Goal: Transaction & Acquisition: Purchase product/service

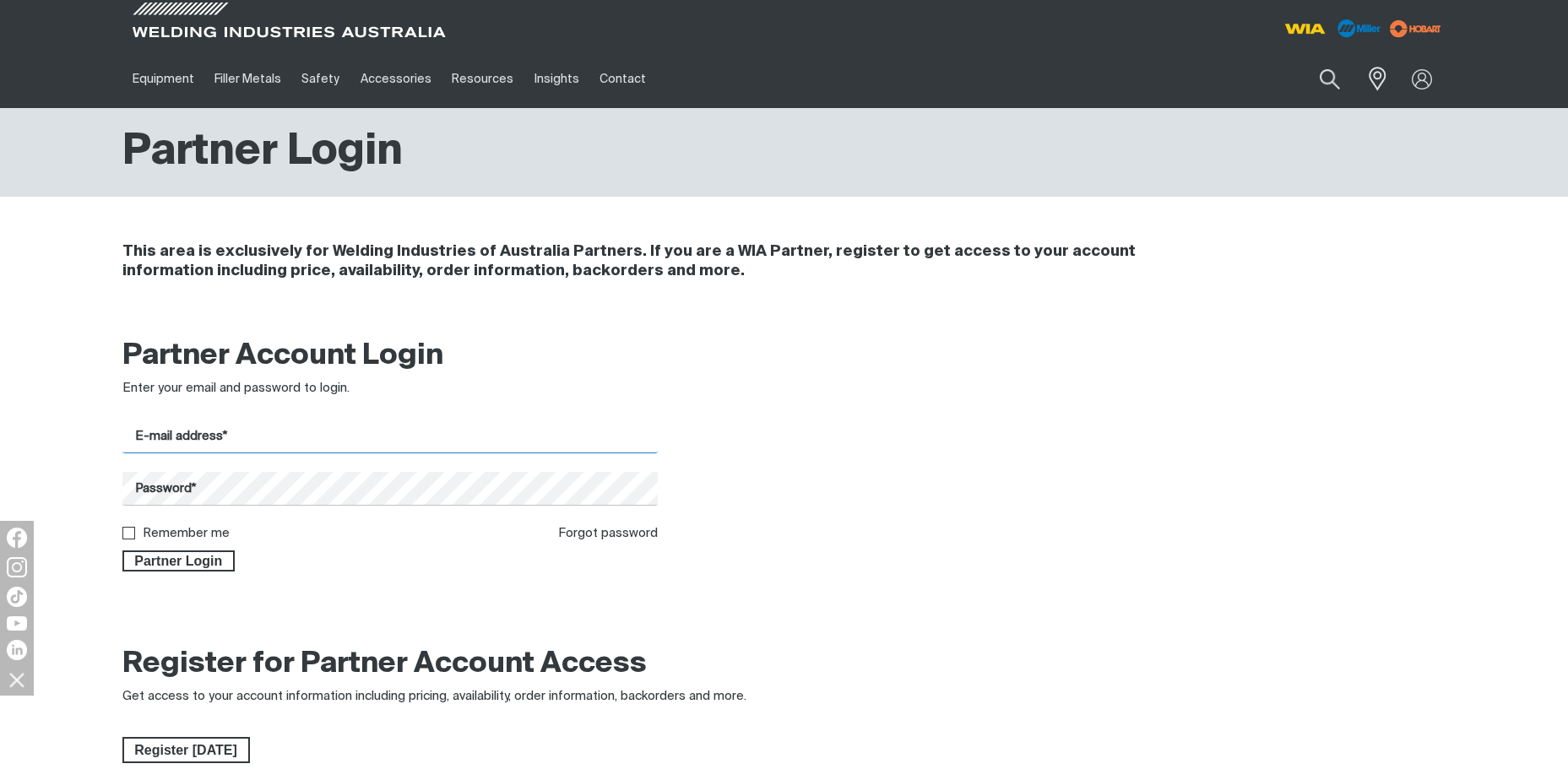
click at [492, 434] on input "E-mail address*" at bounding box center [390, 437] width 536 height 33
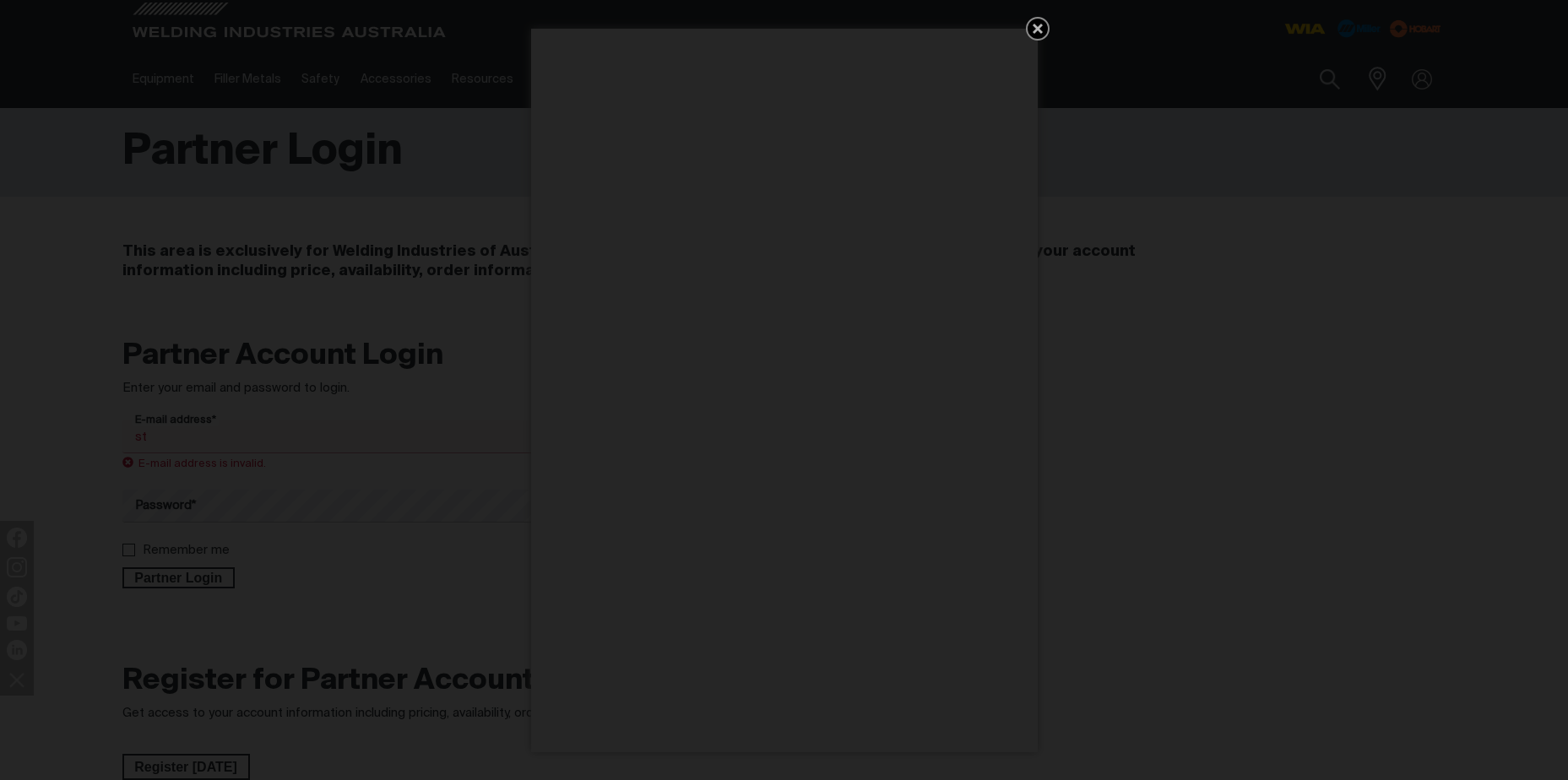
click at [1041, 29] on icon "Get 5 WIA Welding Guides Free!" at bounding box center [1038, 28] width 20 height 20
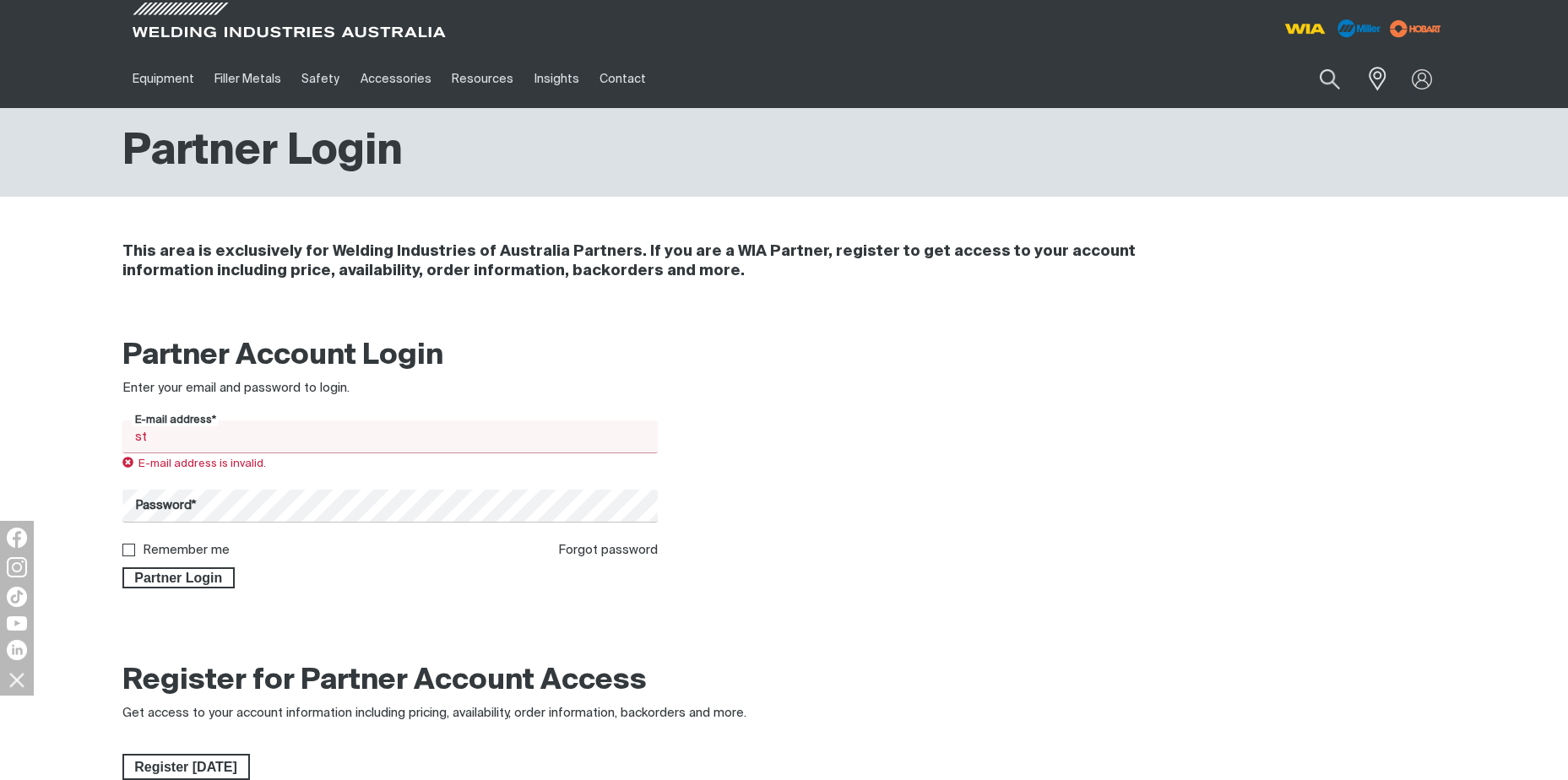
click at [246, 429] on input "st" at bounding box center [390, 437] width 536 height 33
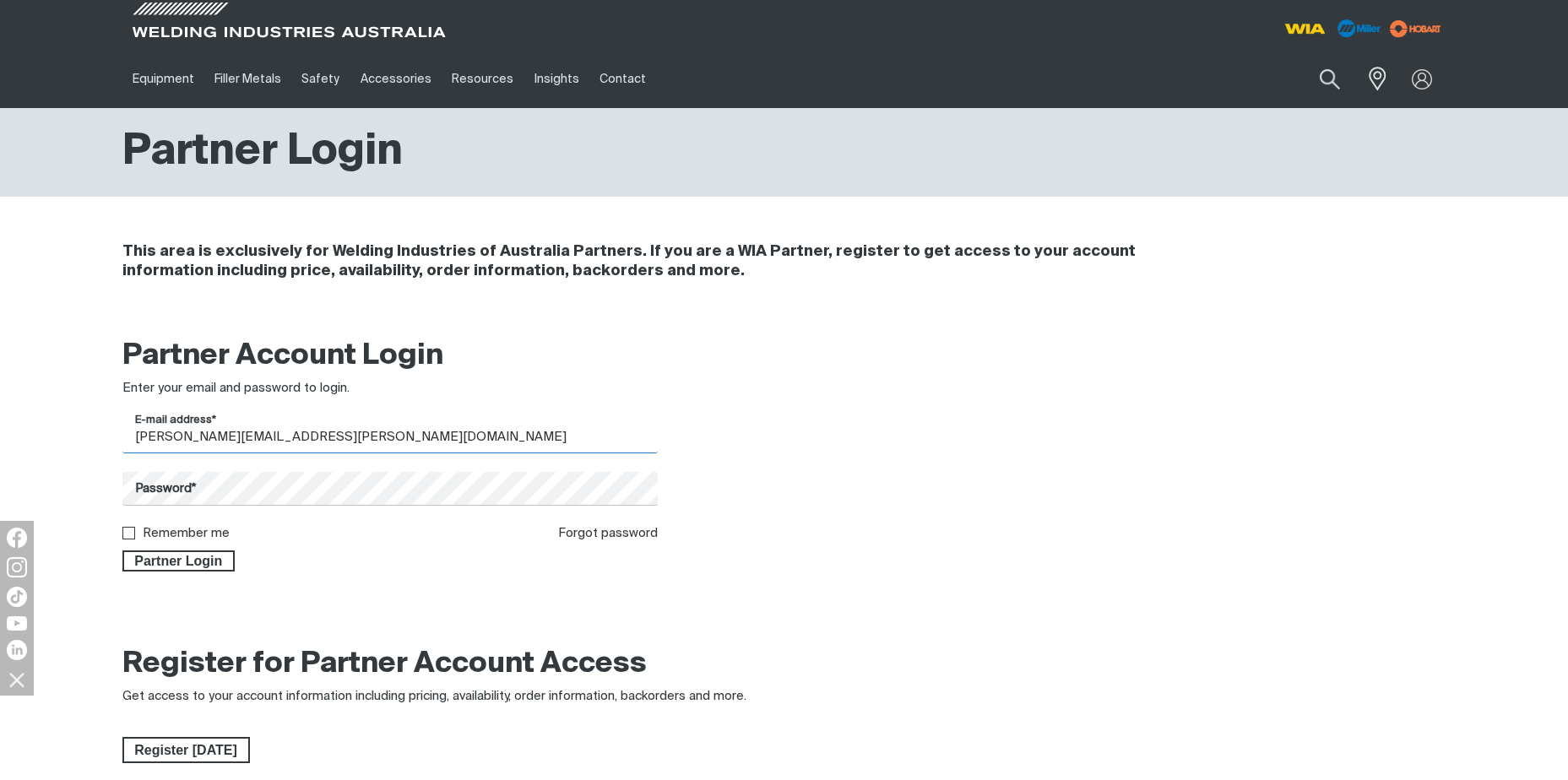
type input "stuart.klar@boc.com"
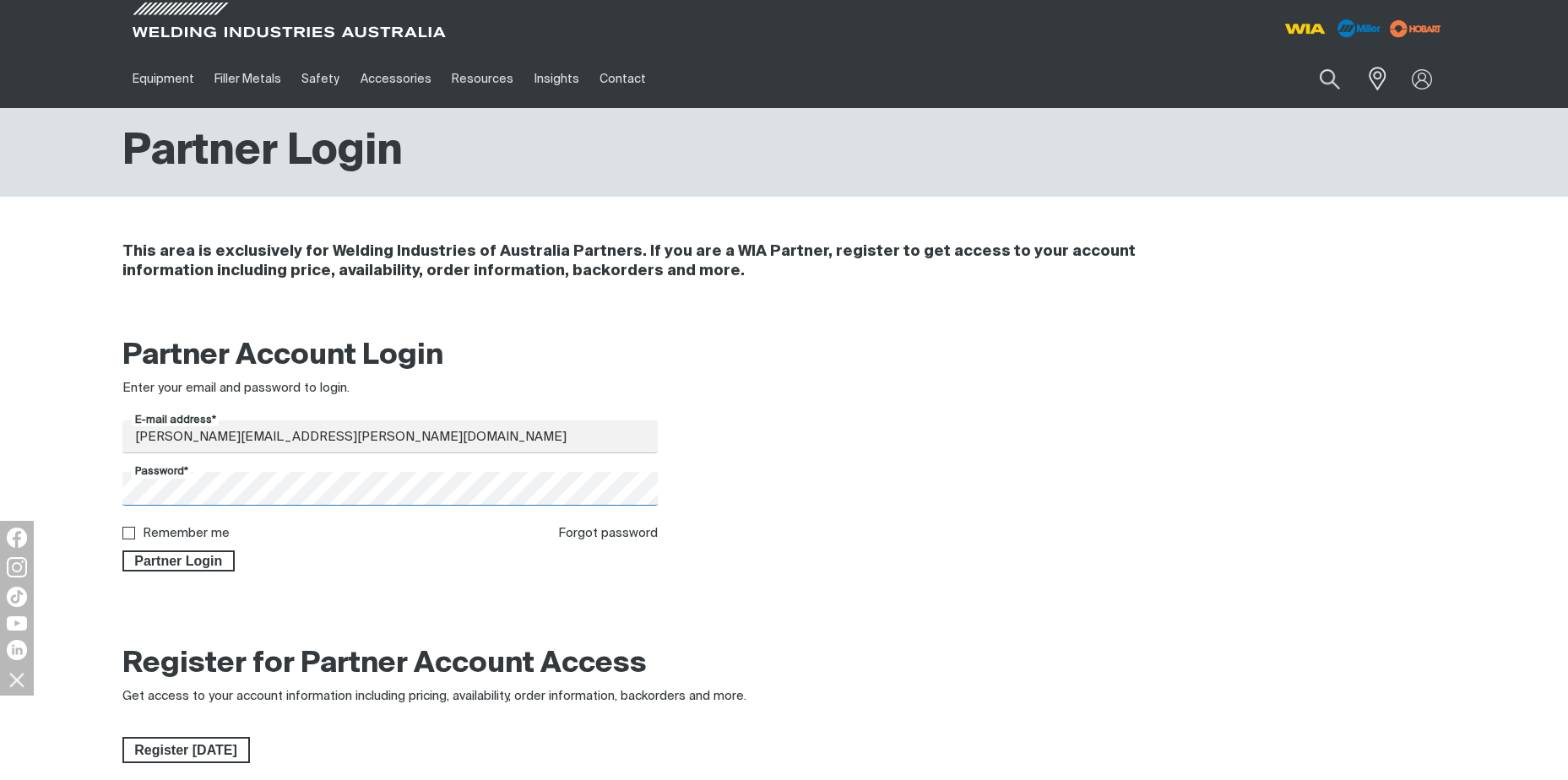
click at [122, 550] on button "Partner Login" at bounding box center [178, 561] width 113 height 22
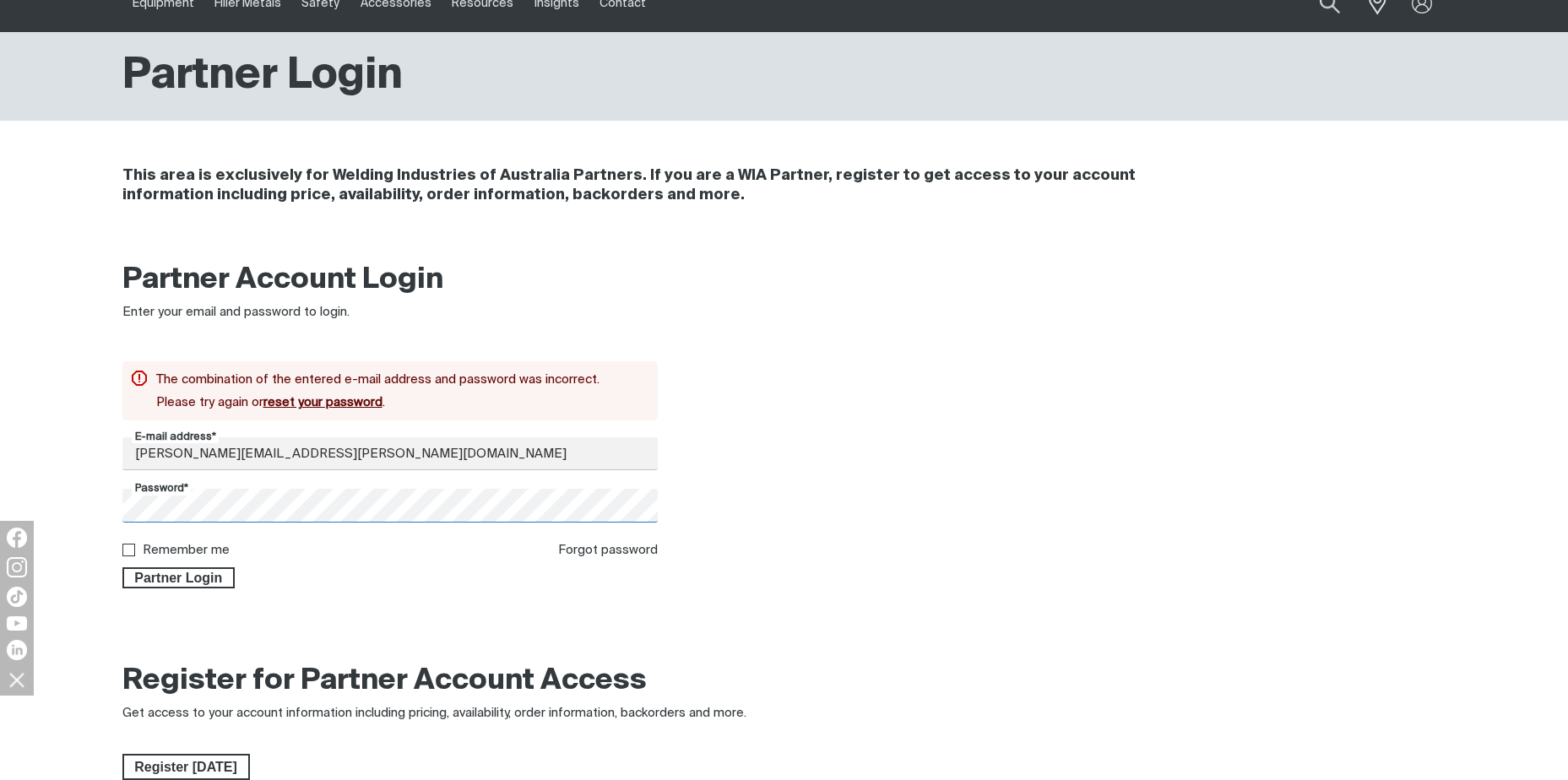
scroll to position [77, 0]
click at [122, 567] on button "Partner Login" at bounding box center [178, 578] width 113 height 22
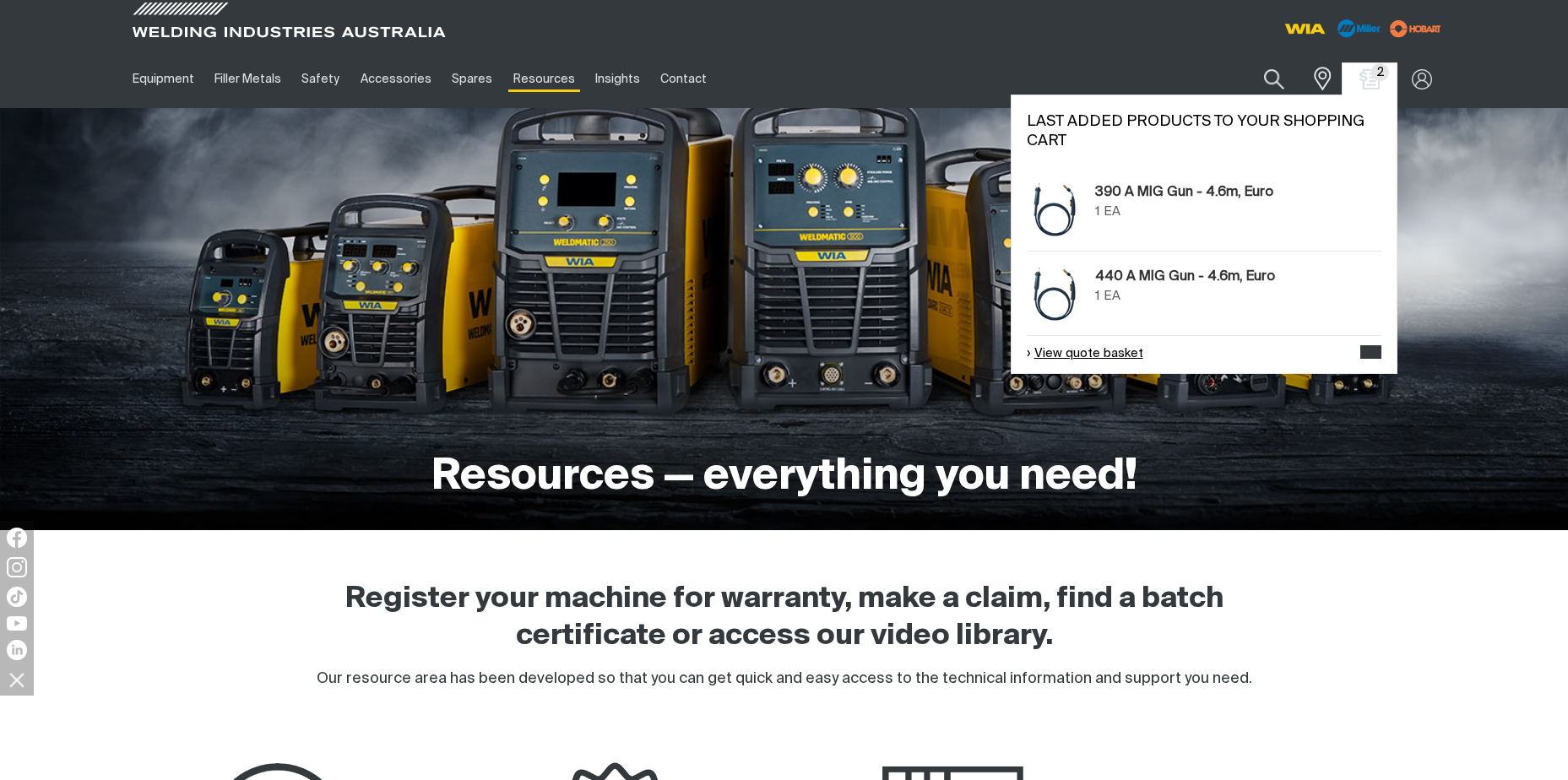
click at [1081, 358] on link "View quote basket" at bounding box center [1085, 354] width 117 height 19
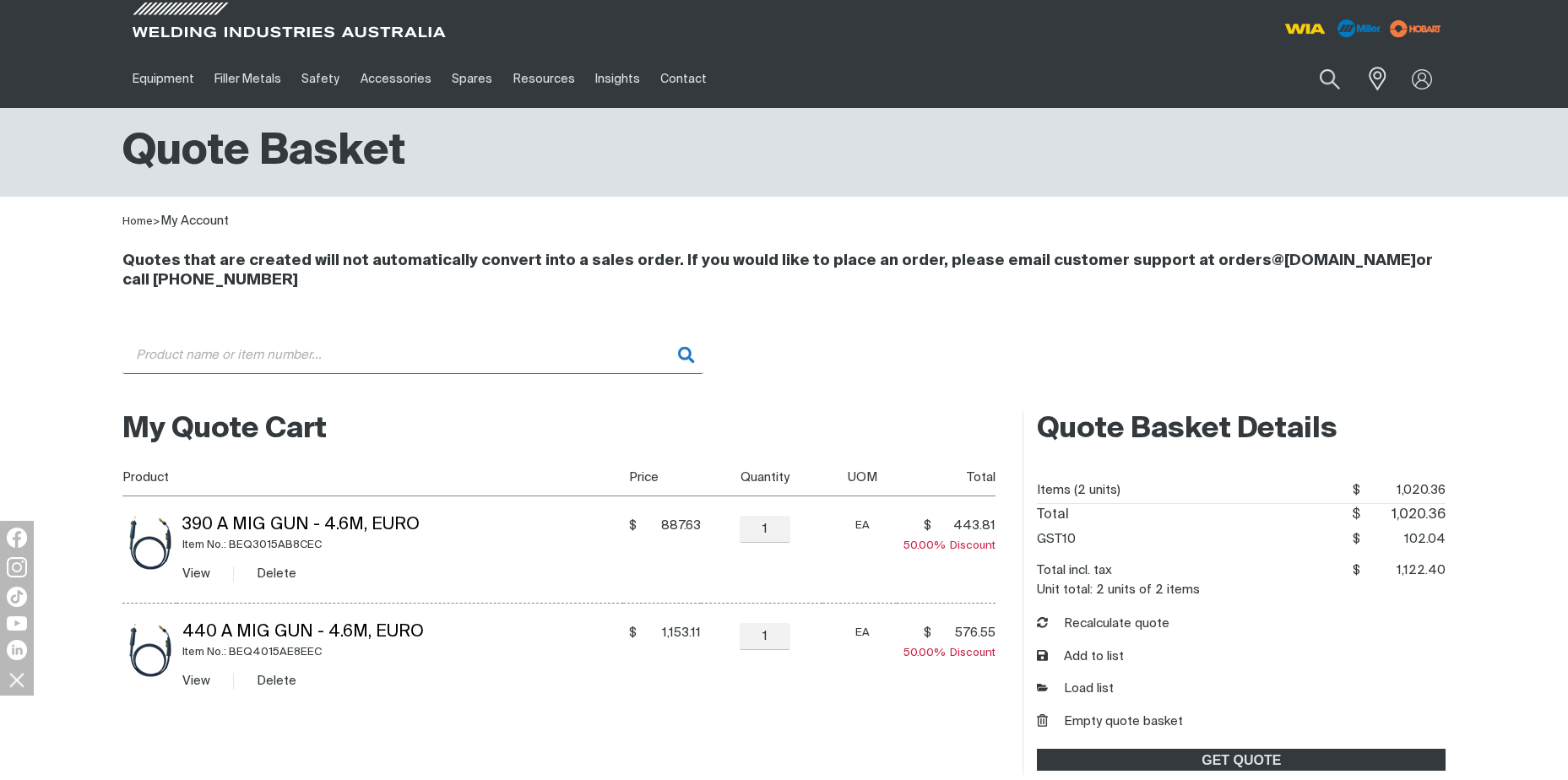
click at [553, 353] on input "Search" at bounding box center [412, 355] width 581 height 38
paste input "E0100"
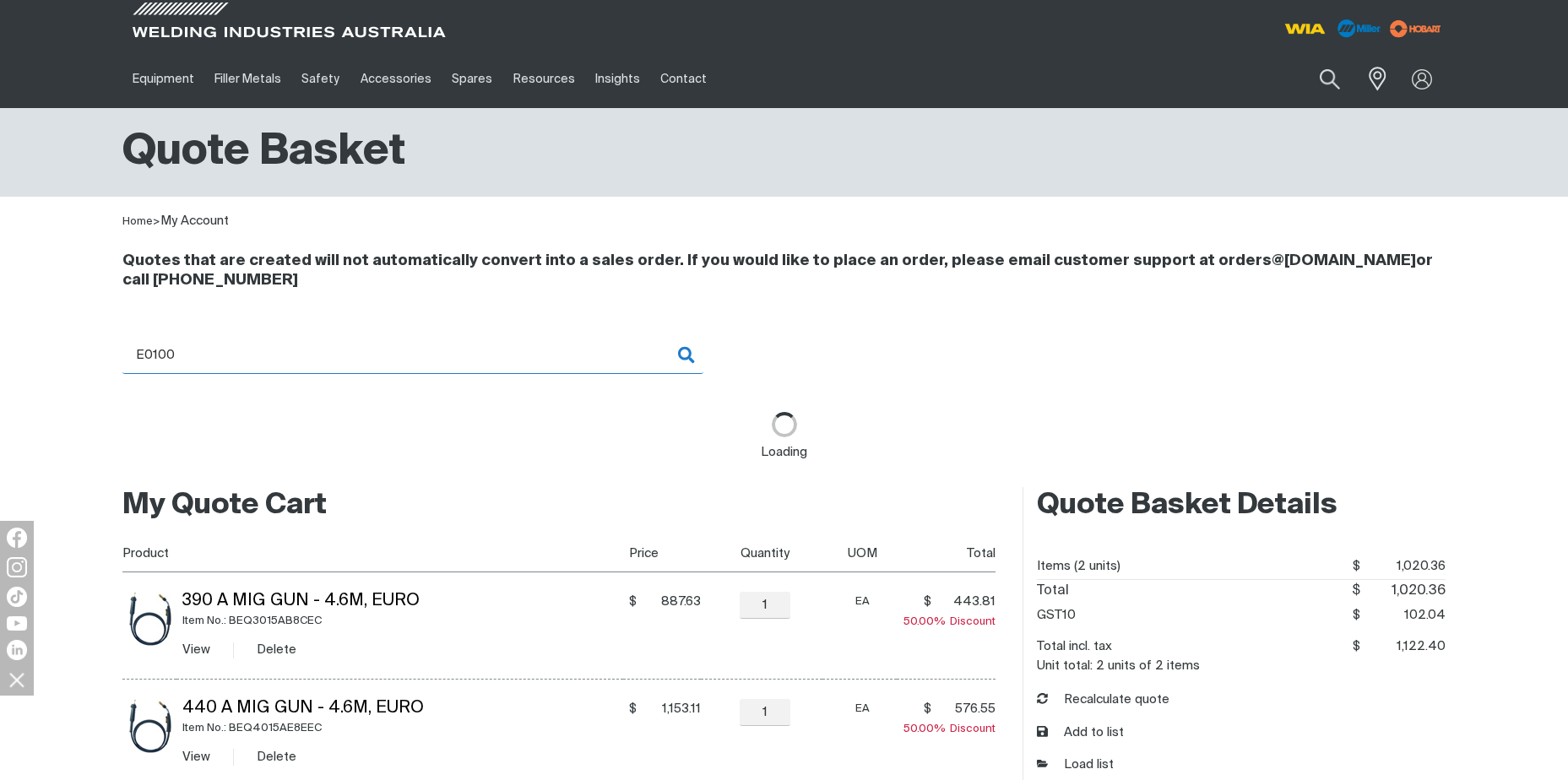
type input "E0100 - Gas Valve 24V DC 200 DC TIG"
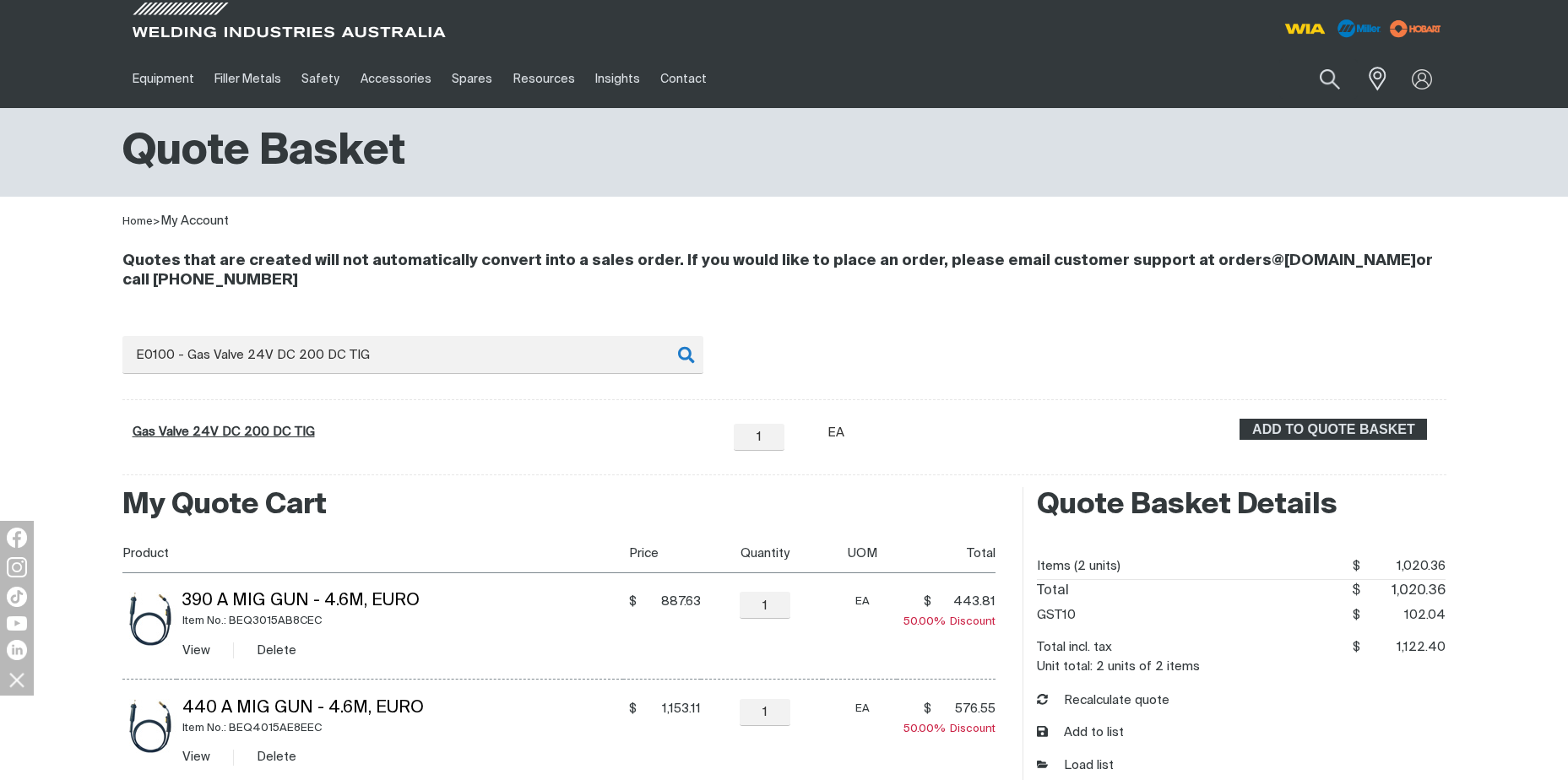
click at [221, 431] on link "Gas Valve 24V DC 200 DC TIG" at bounding box center [223, 432] width 183 height 13
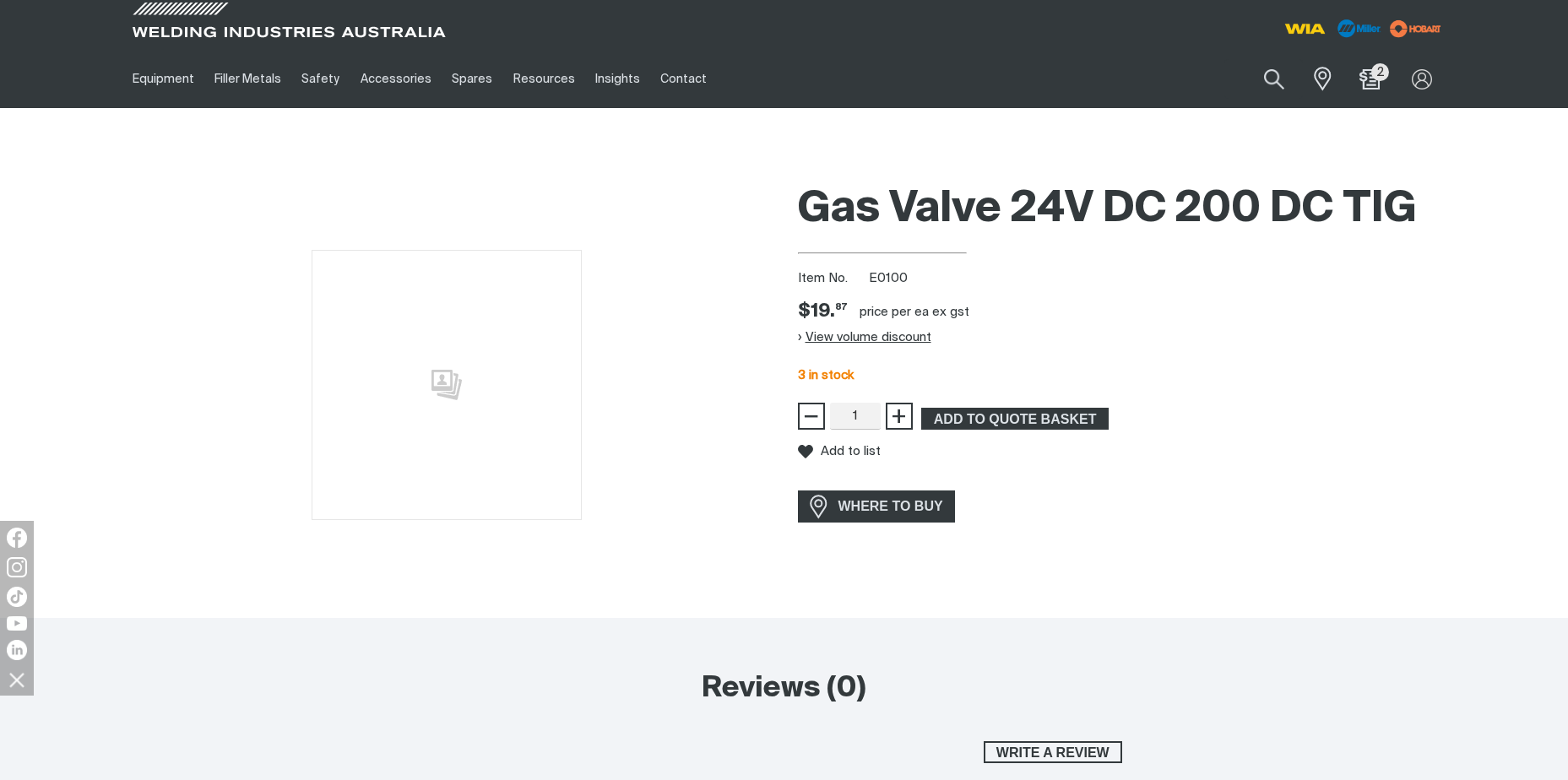
click at [801, 338] on button "View volume discount" at bounding box center [864, 337] width 133 height 27
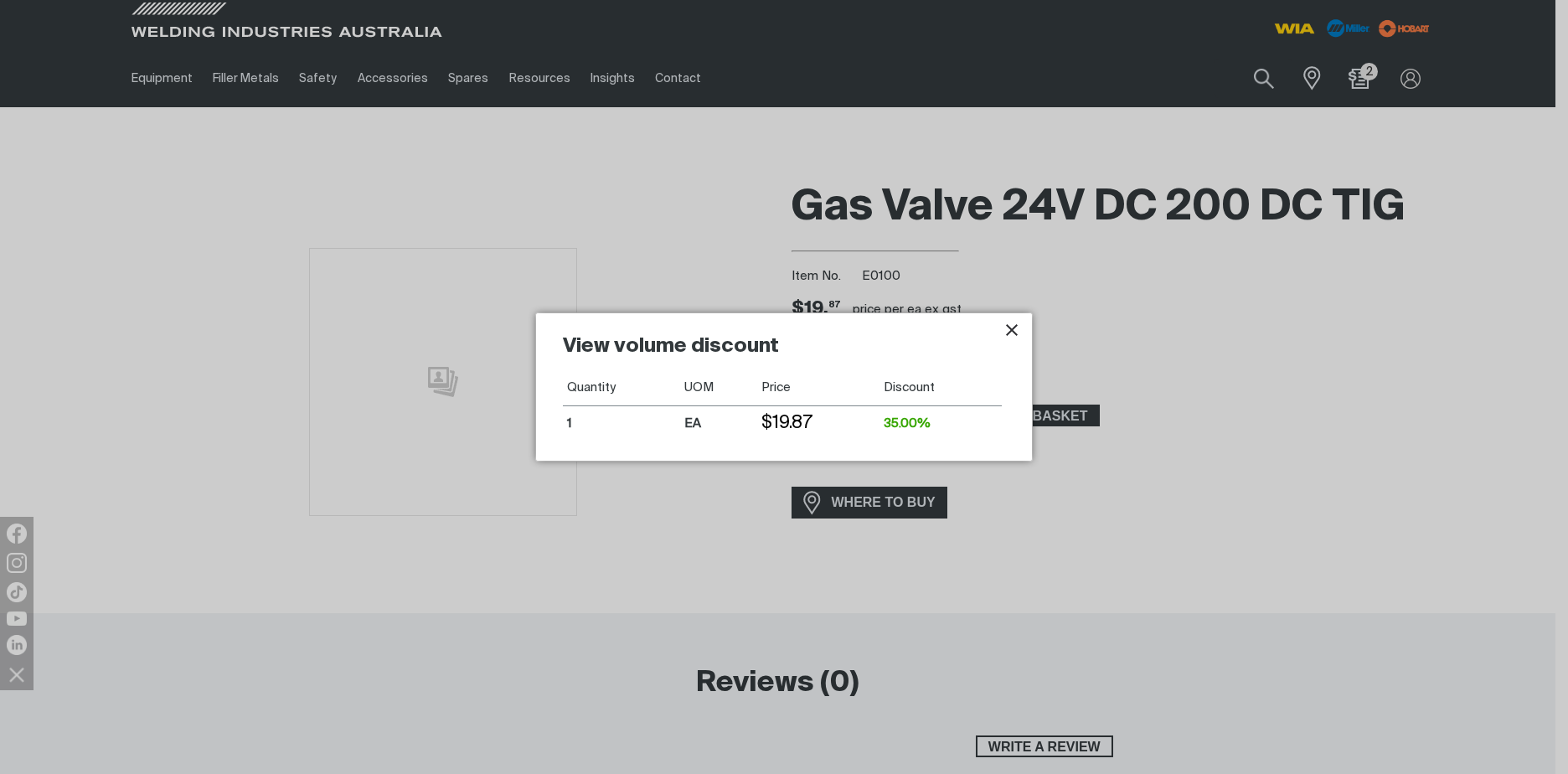
click at [1024, 324] on div "View volume discount Quantity UOM Price Discount 1 EA $19.87 35.00%" at bounding box center [784, 387] width 496 height 147
click at [1012, 331] on icon "Close pop-up overlay" at bounding box center [1011, 330] width 12 height 12
